Goal: Check status: Check status

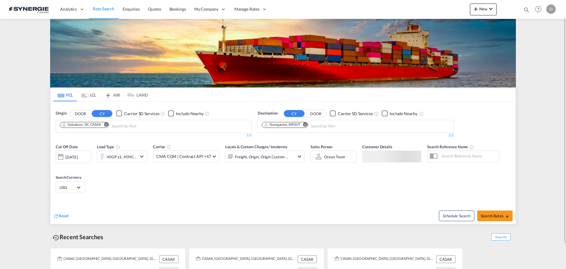
click at [526, 9] on md-icon "icon-magnify" at bounding box center [527, 9] width 6 height 6
click at [443, 10] on select "Bookings Quotes Enquiries" at bounding box center [433, 9] width 28 height 11
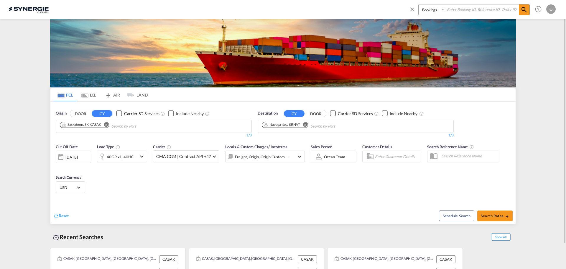
select select "Quotes"
click at [419, 4] on select "Bookings Quotes Enquiries" at bounding box center [433, 9] width 28 height 11
click at [457, 10] on input at bounding box center [482, 9] width 73 height 10
paste input "SYC000014995"
click at [523, 8] on md-icon "icon-magnify" at bounding box center [524, 9] width 7 height 7
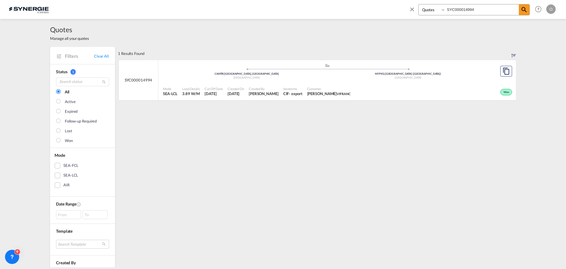
click at [479, 10] on input "SYC000014994" at bounding box center [482, 9] width 73 height 10
click at [476, 12] on input "SYC000014993" at bounding box center [482, 9] width 73 height 10
type input "SYC000014995"
click at [211, 94] on span "[DATE]" at bounding box center [217, 93] width 18 height 5
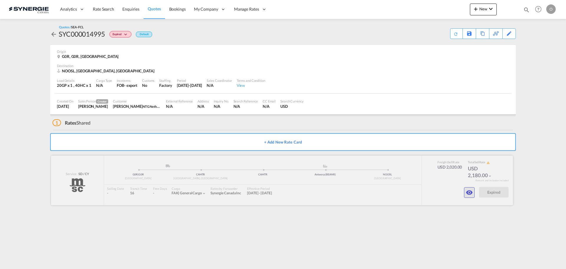
click at [468, 193] on md-icon "icon-eye" at bounding box center [469, 192] width 7 height 7
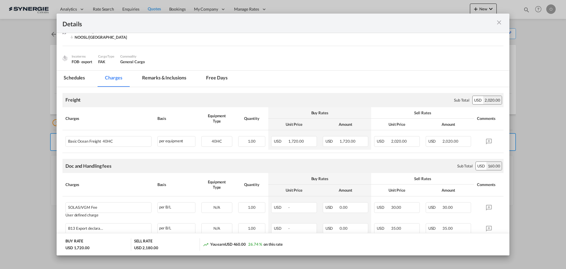
scroll to position [118, 0]
